Goal: Use online tool/utility: Utilize a website feature to perform a specific function

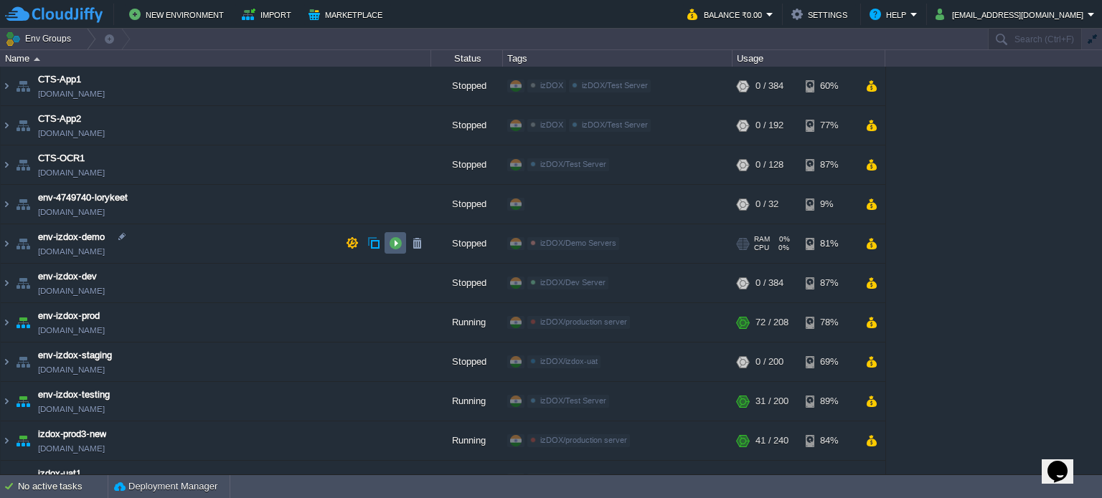
click at [394, 246] on button "button" at bounding box center [395, 243] width 13 height 13
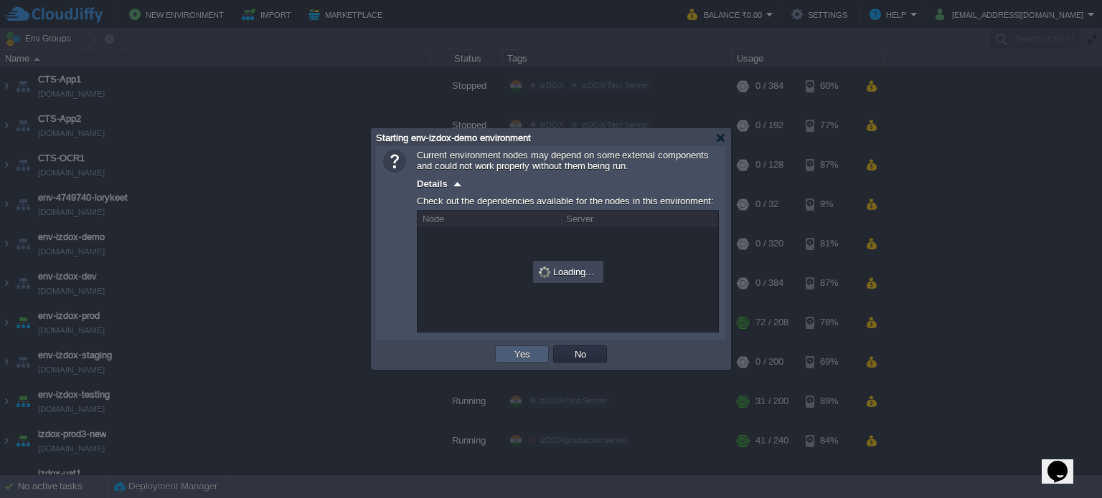
click at [534, 356] on td "Yes" at bounding box center [522, 354] width 54 height 17
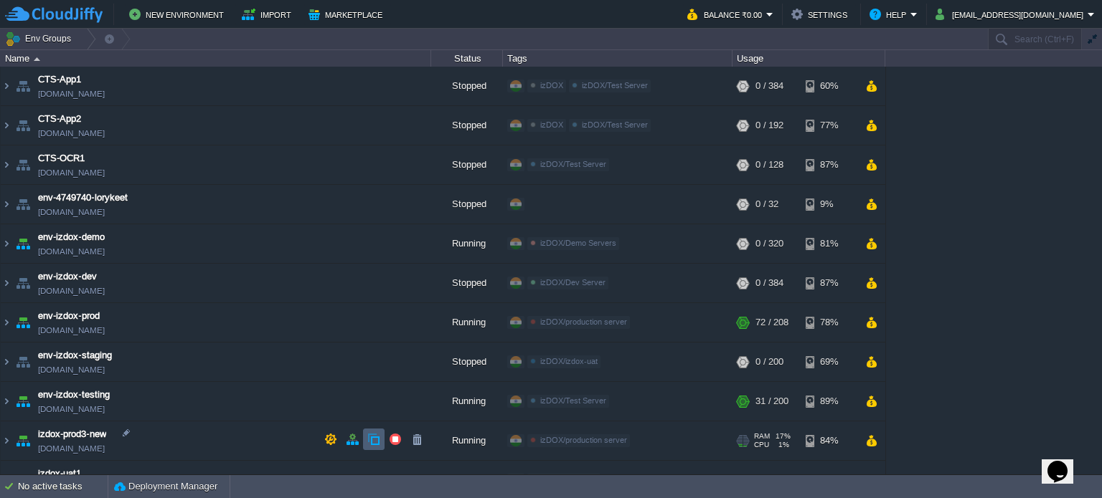
scroll to position [95, 0]
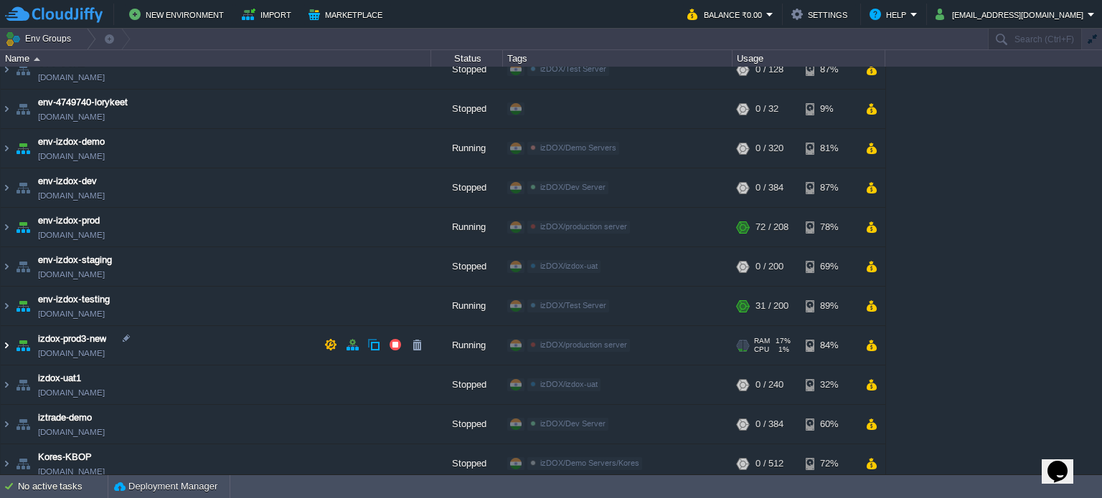
click at [9, 345] on img at bounding box center [6, 345] width 11 height 39
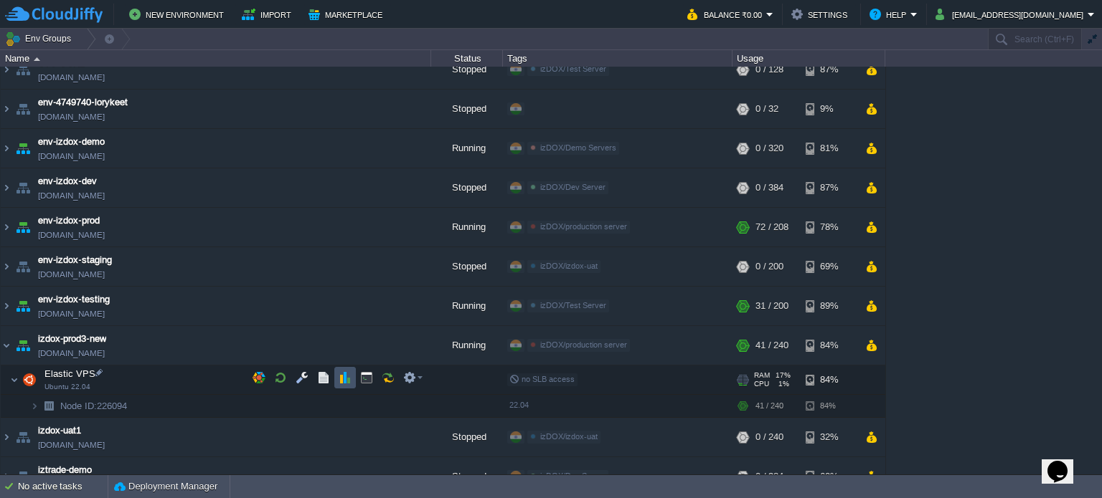
click at [339, 375] on button "button" at bounding box center [345, 378] width 13 height 13
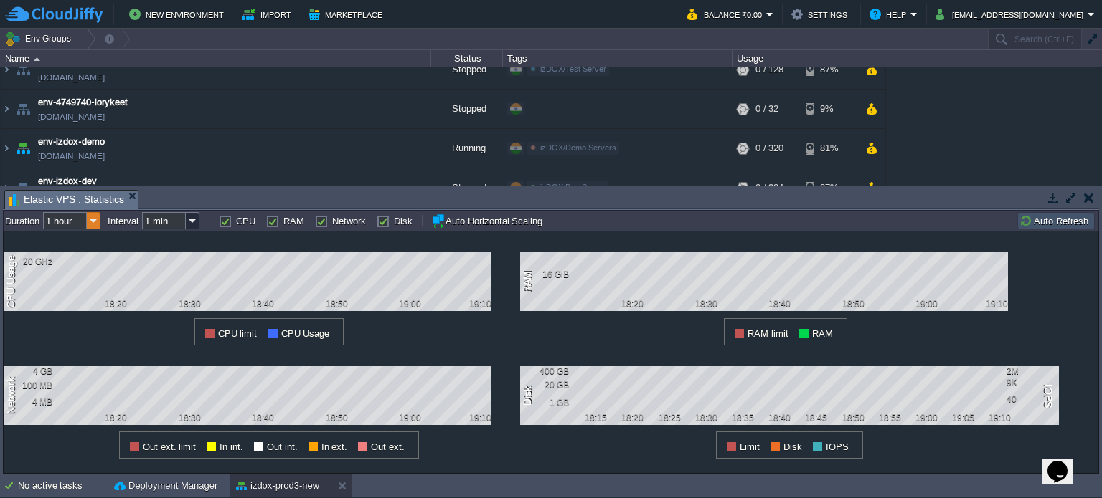
click at [98, 222] on img at bounding box center [94, 220] width 14 height 17
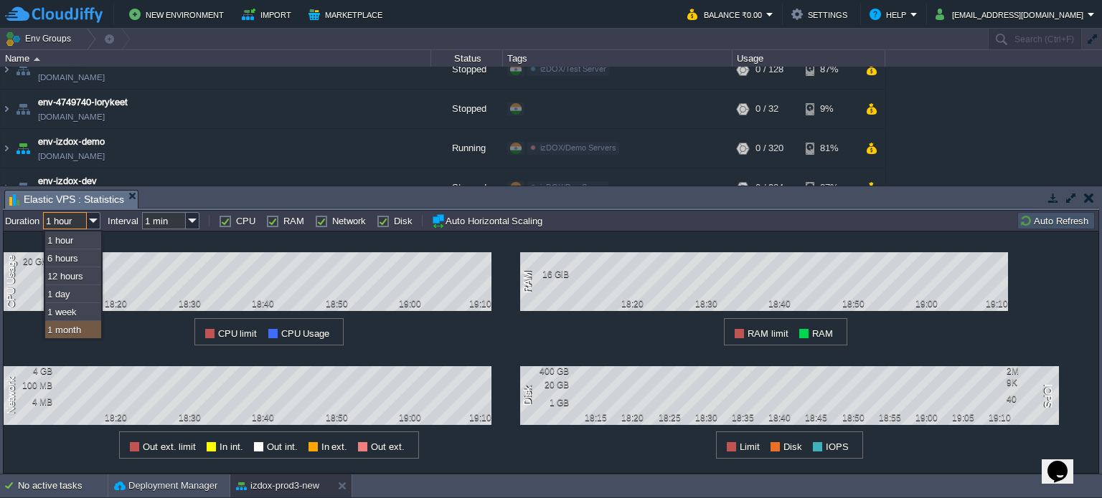
click at [75, 328] on div "1 month" at bounding box center [73, 330] width 56 height 18
type input "1 month"
type input "1 hour"
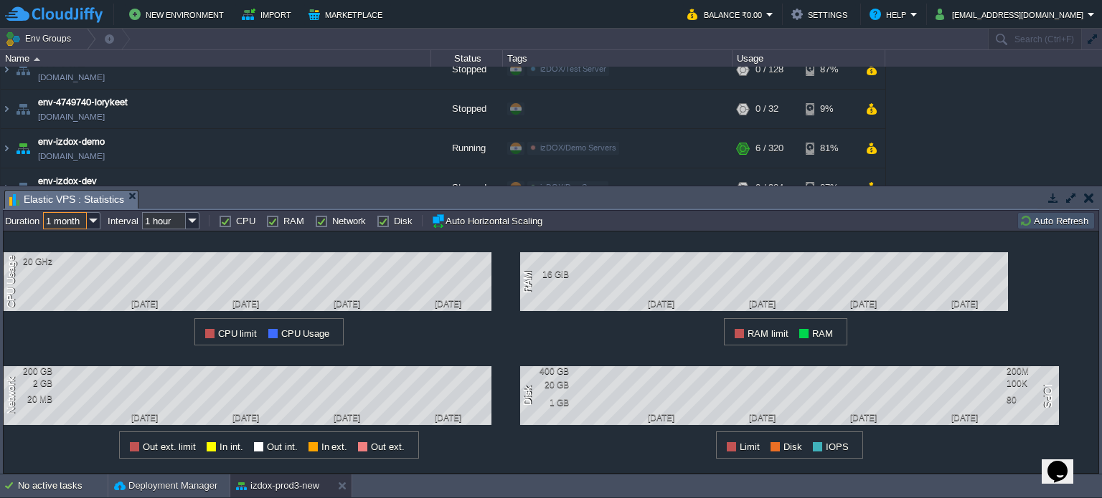
click at [283, 224] on label "RAM" at bounding box center [293, 221] width 21 height 11
click at [270, 224] on input "RAM" at bounding box center [270, 221] width 9 height 9
checkbox input "false"
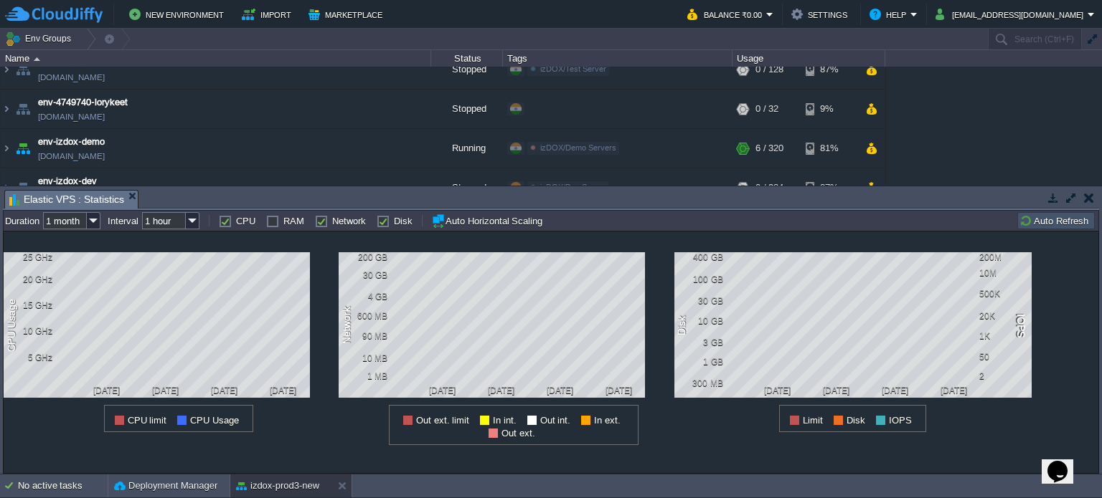
click at [332, 223] on label "Network" at bounding box center [349, 221] width 34 height 11
click at [316, 223] on input "Network" at bounding box center [319, 221] width 9 height 9
checkbox input "false"
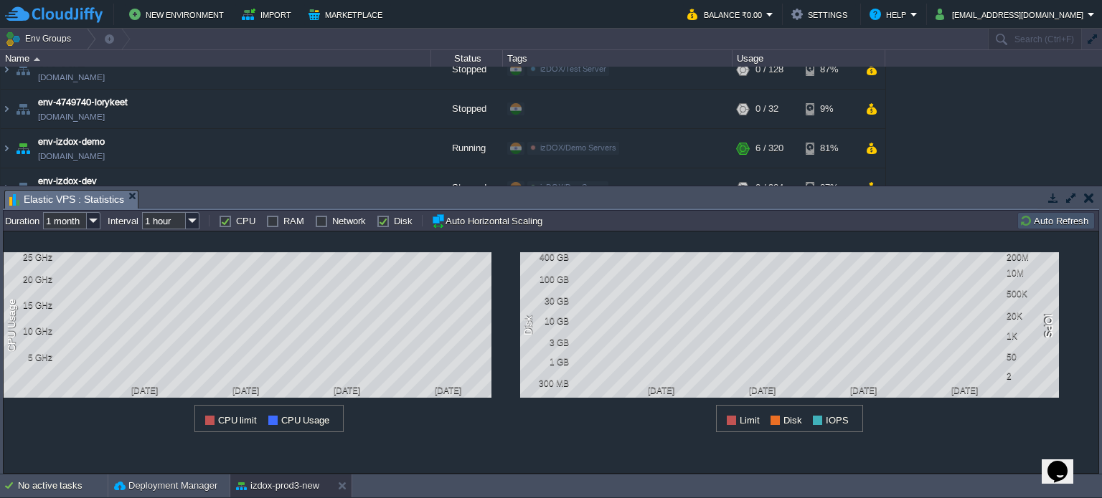
click at [394, 222] on label "Disk" at bounding box center [403, 221] width 19 height 11
click at [377, 222] on input "Disk" at bounding box center [381, 221] width 9 height 9
checkbox input "false"
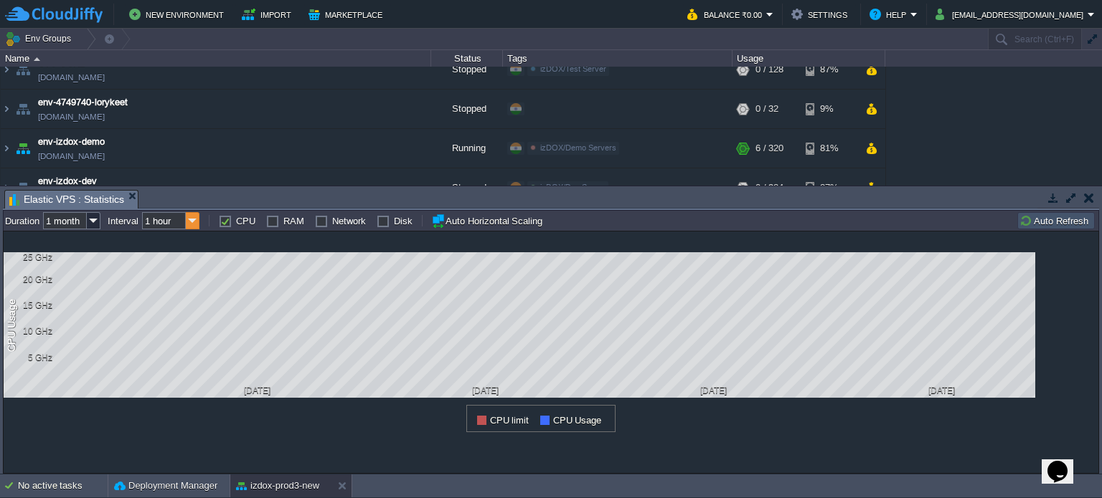
click at [194, 225] on img at bounding box center [193, 220] width 14 height 17
click at [177, 252] on div "1 day" at bounding box center [173, 259] width 56 height 18
click at [189, 220] on img at bounding box center [193, 220] width 14 height 17
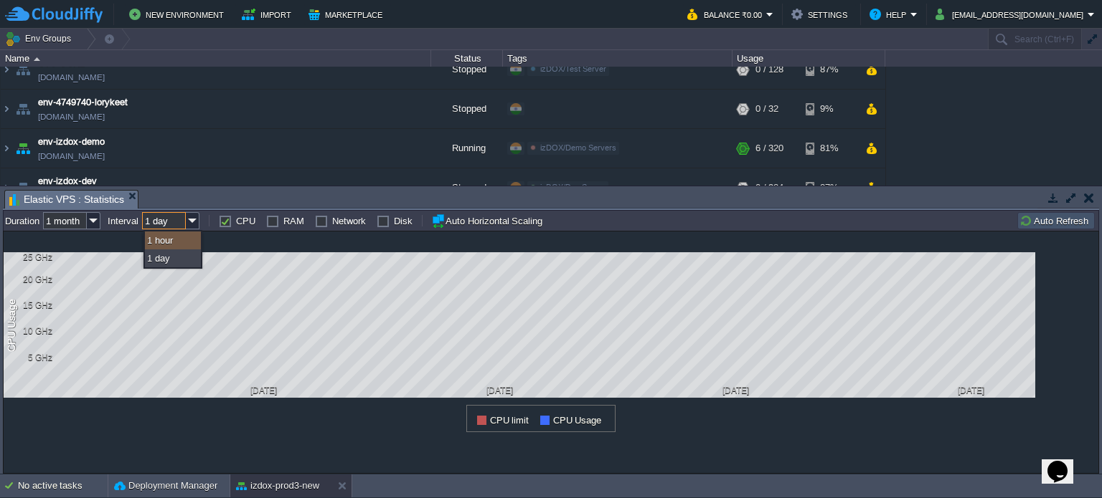
click at [180, 245] on div "1 hour" at bounding box center [173, 241] width 56 height 18
type input "1 hour"
click at [96, 226] on img at bounding box center [94, 220] width 14 height 17
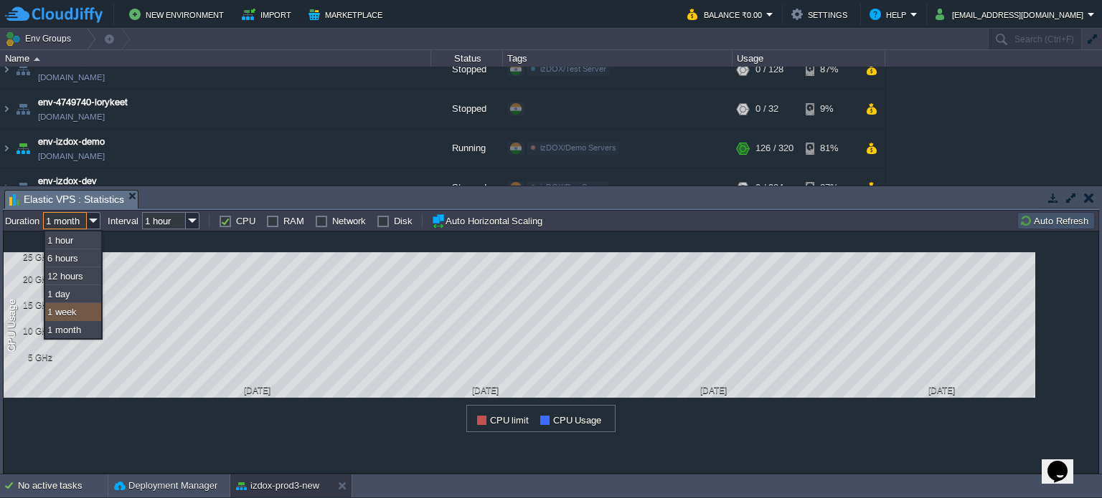
click at [81, 311] on div "1 week" at bounding box center [73, 312] width 56 height 18
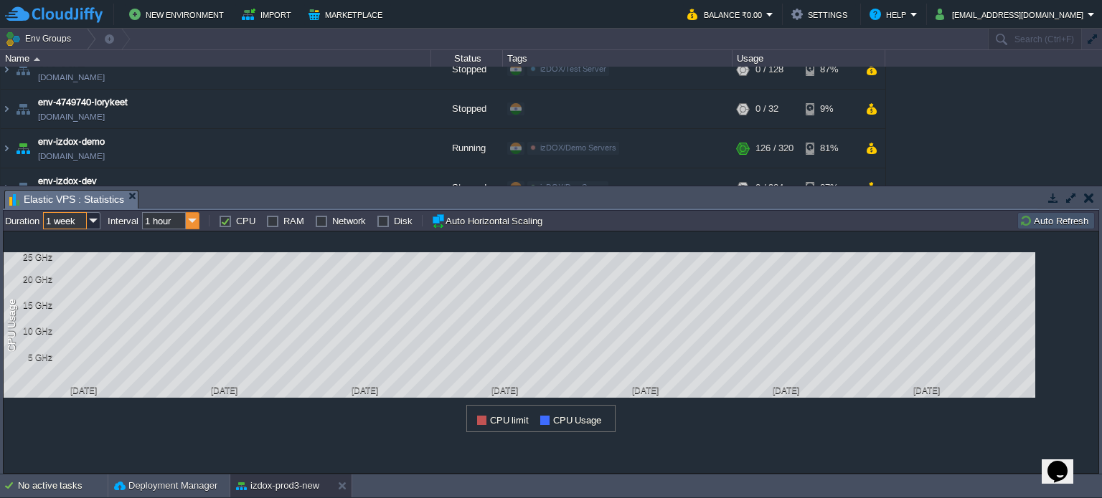
click at [198, 222] on img at bounding box center [193, 220] width 14 height 17
click at [89, 220] on img at bounding box center [94, 220] width 14 height 17
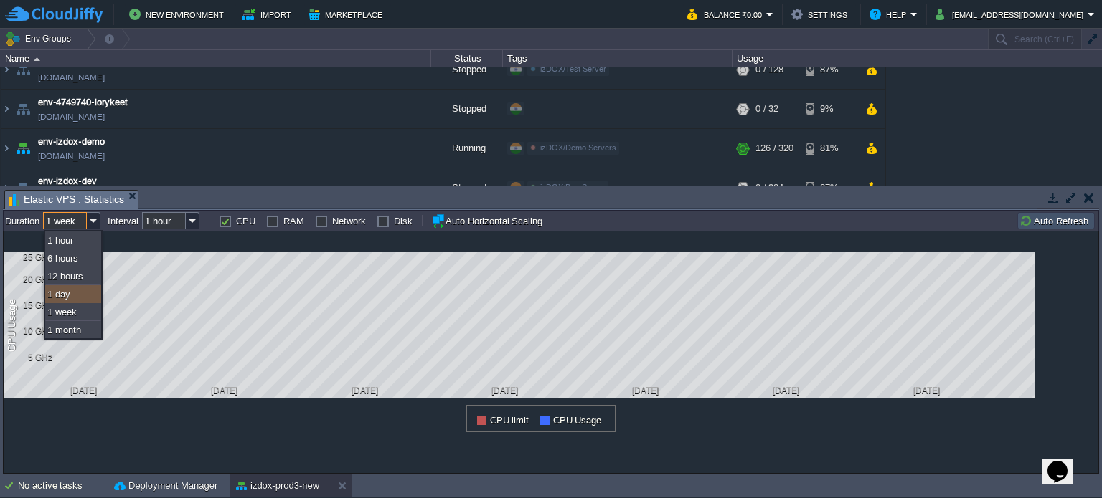
click at [72, 295] on div "1 day" at bounding box center [73, 294] width 56 height 18
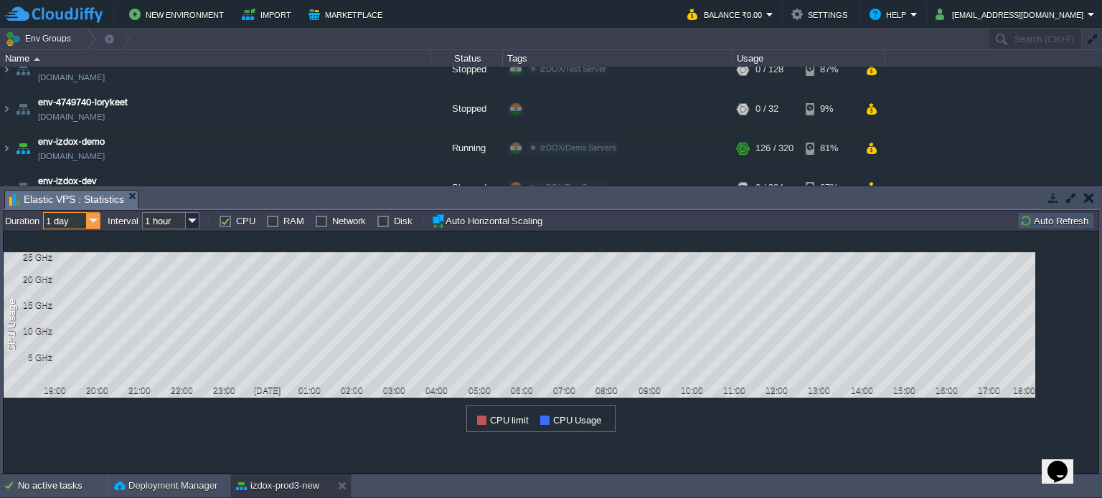
click at [94, 224] on img at bounding box center [94, 220] width 14 height 17
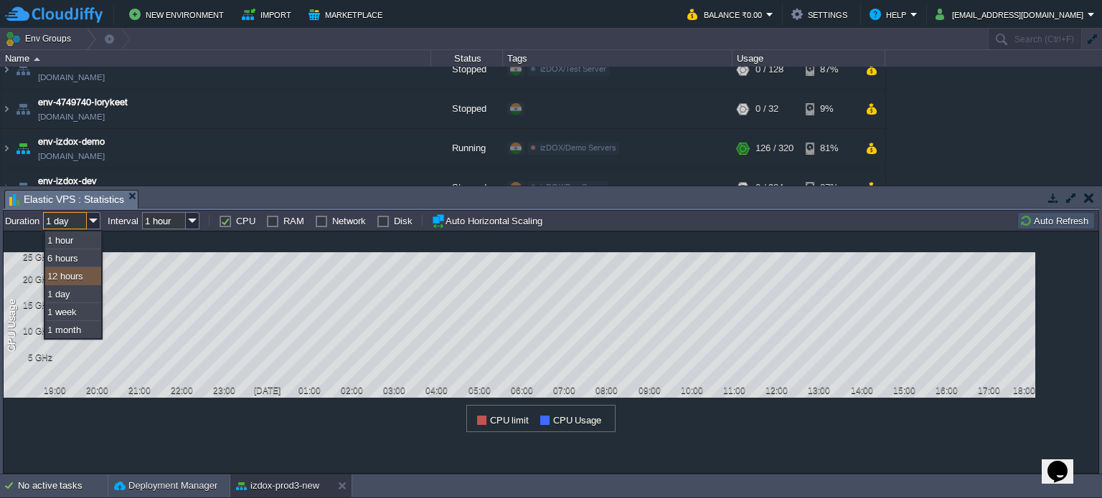
click at [66, 278] on div "12 hours" at bounding box center [73, 277] width 56 height 18
type input "12 hours"
